Goal: Check status

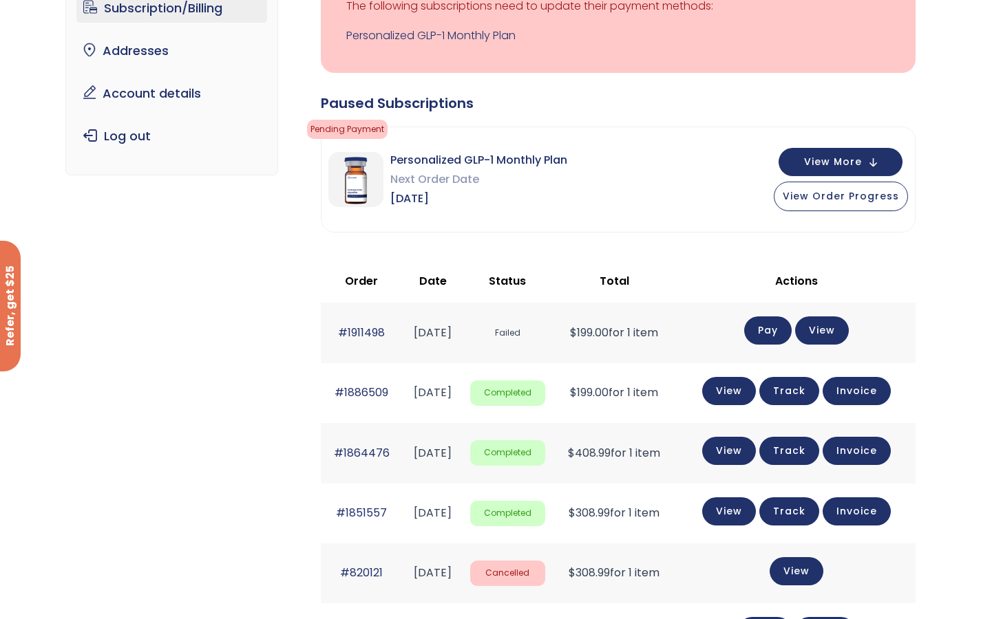
scroll to position [121, 0]
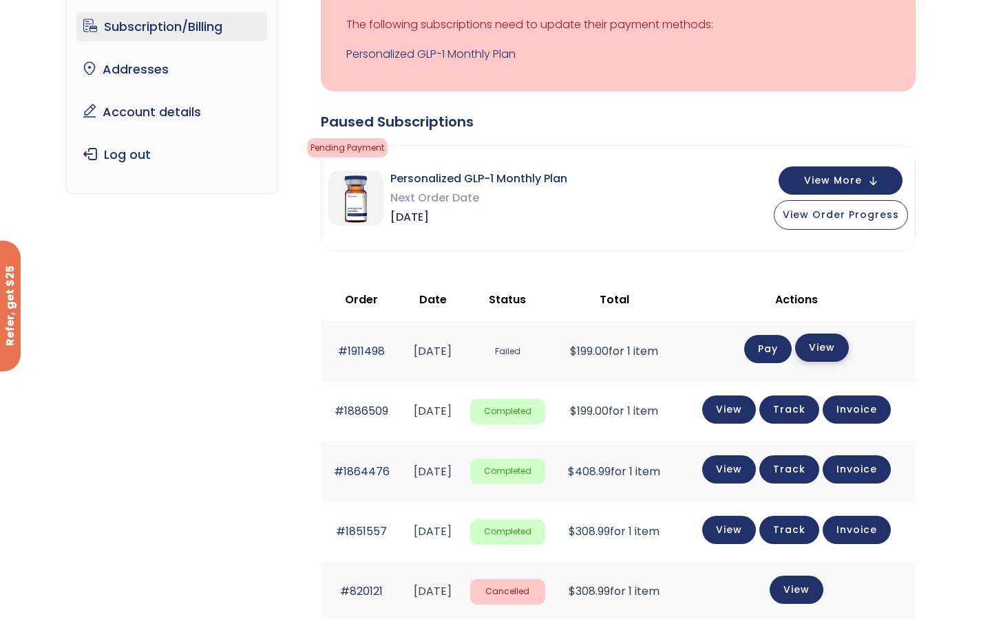
click at [843, 345] on link "View" at bounding box center [822, 348] width 54 height 28
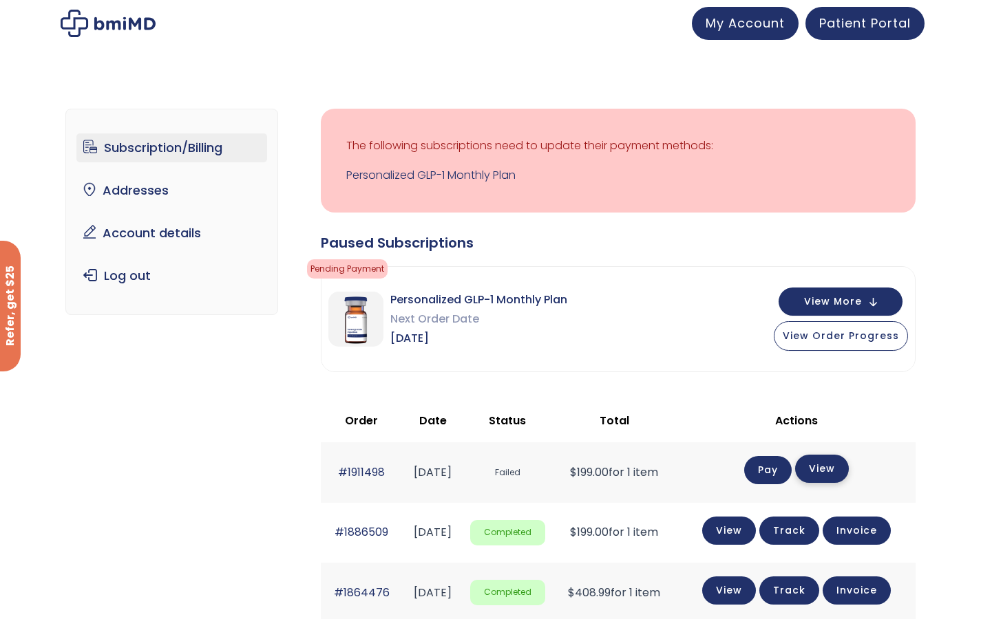
click at [828, 478] on link "View" at bounding box center [822, 469] width 54 height 28
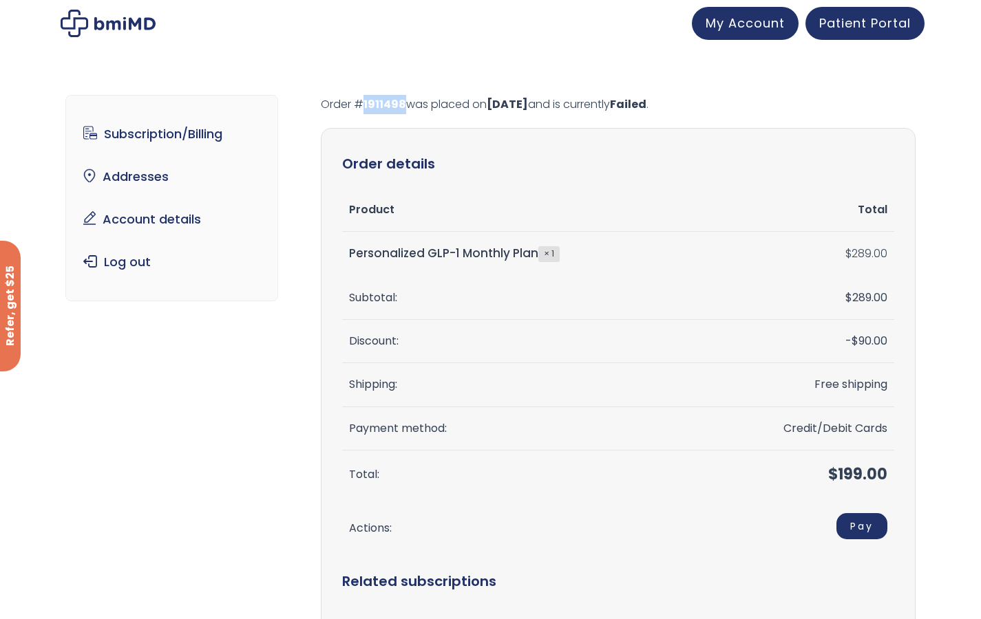
drag, startPoint x: 404, startPoint y: 105, endPoint x: 354, endPoint y: 102, distance: 49.6
click at [354, 102] on p "Order # 1911498 was placed on [DATE] and is currently Failed ." at bounding box center [618, 104] width 595 height 19
copy p "# 1911498"
